Goal: Check status: Check status

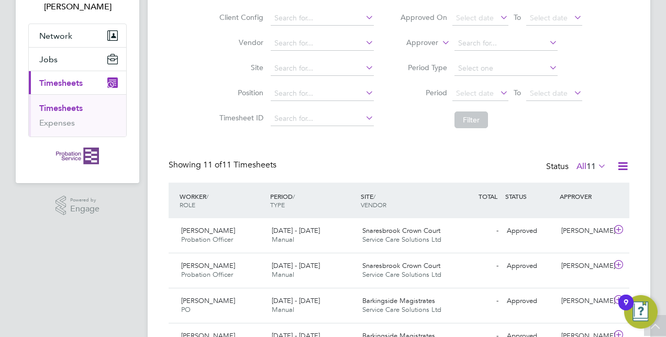
click at [582, 165] on label "All 11" at bounding box center [592, 166] width 30 height 10
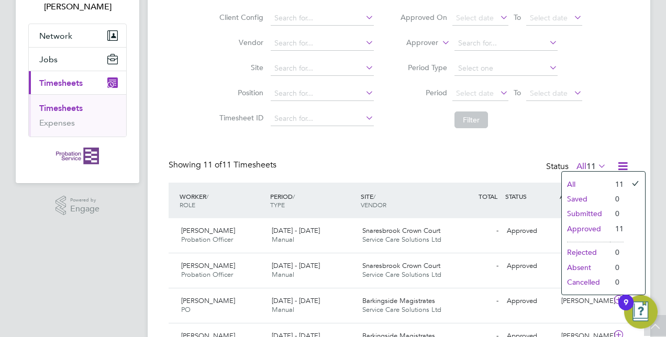
click at [578, 225] on li "Approved" at bounding box center [586, 229] width 48 height 15
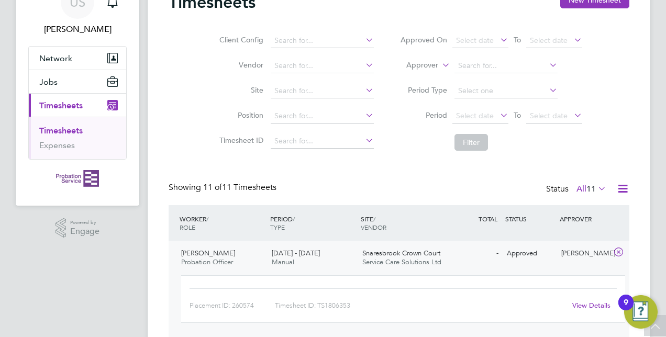
click at [70, 108] on span "Timesheets" at bounding box center [60, 106] width 43 height 10
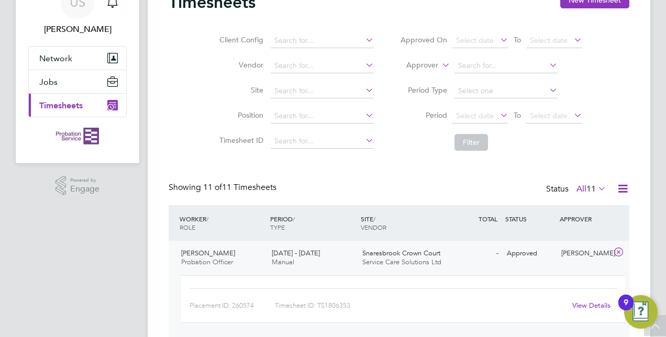
click at [70, 108] on span "Timesheets" at bounding box center [60, 106] width 43 height 10
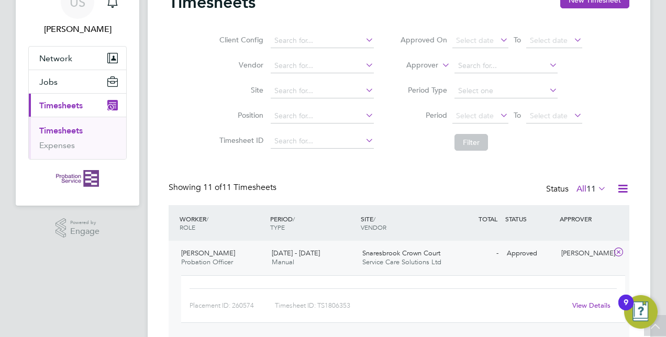
click at [63, 132] on link "Timesheets" at bounding box center [60, 131] width 43 height 10
